Goal: Task Accomplishment & Management: Use online tool/utility

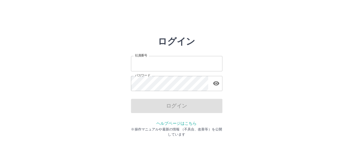
type input "*******"
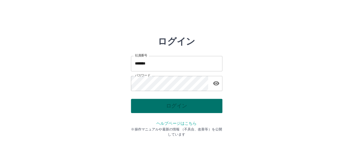
click at [144, 108] on div "ログイン" at bounding box center [176, 106] width 91 height 14
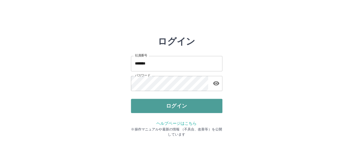
click at [144, 108] on button "ログイン" at bounding box center [176, 106] width 91 height 14
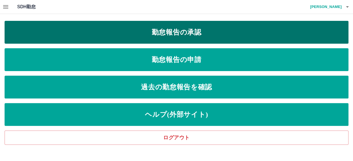
click at [120, 36] on link "勤怠報告の承認" at bounding box center [176, 32] width 343 height 23
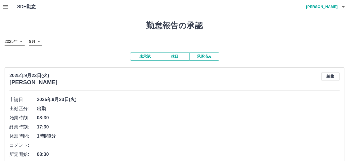
click at [9, 8] on button "button" at bounding box center [5, 7] width 11 height 14
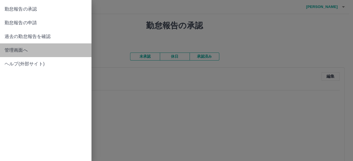
click at [17, 52] on span "管理画面へ" at bounding box center [46, 50] width 82 height 7
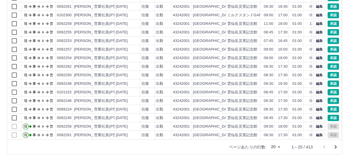
scroll to position [80, 0]
click at [329, 114] on button "承認" at bounding box center [332, 117] width 11 height 6
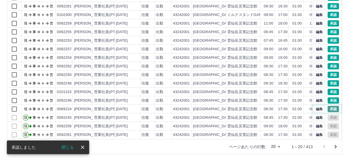
click at [328, 106] on button "承認" at bounding box center [332, 109] width 11 height 6
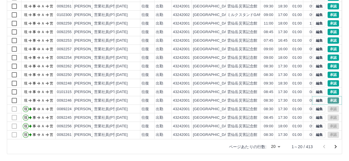
click at [327, 97] on button "承認" at bounding box center [332, 100] width 11 height 6
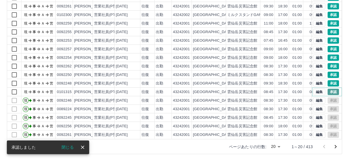
click at [328, 89] on button "承認" at bounding box center [332, 92] width 11 height 6
click at [327, 80] on button "承認" at bounding box center [332, 83] width 11 height 6
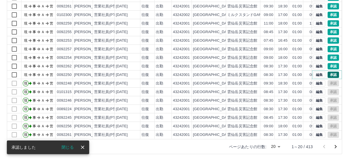
click at [331, 72] on button "承認" at bounding box center [332, 75] width 11 height 6
click at [332, 63] on button "承認" at bounding box center [332, 66] width 11 height 6
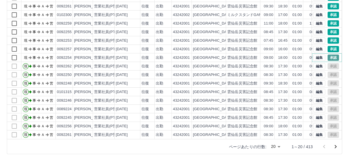
click at [327, 55] on button "承認" at bounding box center [332, 58] width 11 height 6
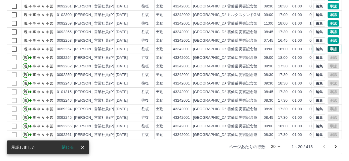
click at [327, 46] on button "承認" at bounding box center [332, 49] width 11 height 6
click at [331, 37] on button "承認" at bounding box center [332, 40] width 11 height 6
click at [329, 29] on button "承認" at bounding box center [332, 32] width 11 height 6
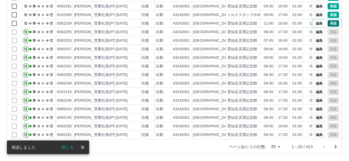
click at [327, 20] on button "承認" at bounding box center [332, 23] width 11 height 6
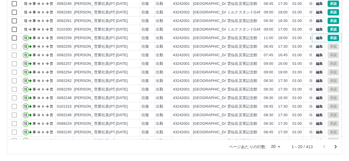
scroll to position [3, 0]
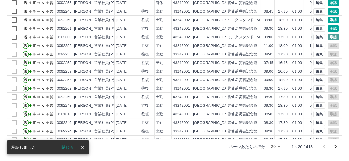
click at [329, 36] on button "承認" at bounding box center [332, 37] width 11 height 6
click at [329, 28] on button "承認" at bounding box center [332, 28] width 11 height 6
click at [329, 20] on button "承認" at bounding box center [332, 20] width 11 height 6
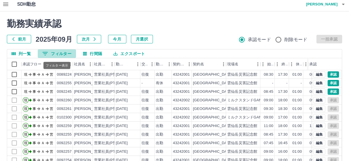
click at [56, 52] on button "0 フィルター" at bounding box center [57, 53] width 38 height 9
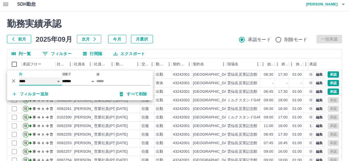
click at [55, 79] on select "**** *** **** *** *** **** ***** *** *** ** ** ** **** **** **** ** ** *** ****…" at bounding box center [40, 81] width 43 height 8
click at [19, 77] on select "**** *** **** *** *** **** ***** *** *** ** ** ** **** **** **** ** ** *** ****…" at bounding box center [40, 81] width 43 height 8
select select "**********"
select select "*****"
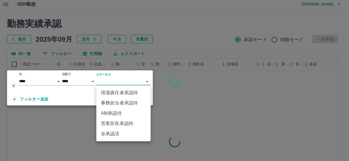
click at [142, 79] on body "SDH勤怠 [PERSON_NAME] 勤務実績承認 前月 [DATE] 次月 今月 月選択 承認モード 削除モード 一括承認 列一覧 0 フィルター 行間隔…" at bounding box center [174, 117] width 349 height 241
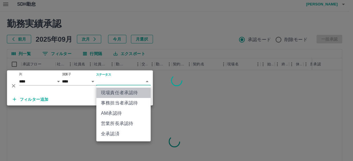
click at [124, 92] on li "現場責任者承認待" at bounding box center [123, 93] width 54 height 10
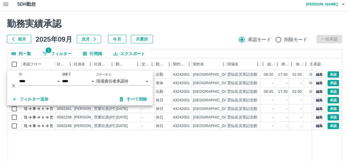
click at [168, 19] on h2 "勤務実績承認" at bounding box center [174, 23] width 335 height 11
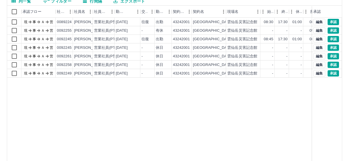
scroll to position [54, 0]
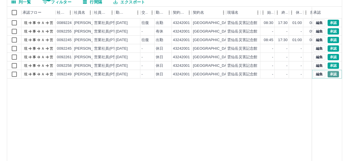
click at [332, 75] on button "承認" at bounding box center [332, 74] width 11 height 6
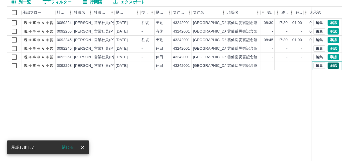
click at [331, 65] on button "承認" at bounding box center [332, 66] width 11 height 6
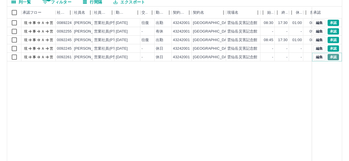
click at [334, 55] on button "承認" at bounding box center [332, 57] width 11 height 6
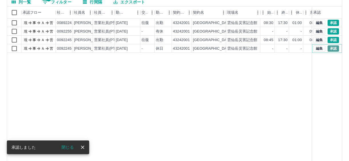
click at [330, 48] on button "承認" at bounding box center [332, 48] width 11 height 6
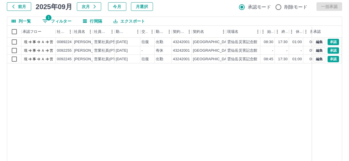
scroll to position [3, 0]
